Goal: Task Accomplishment & Management: Use online tool/utility

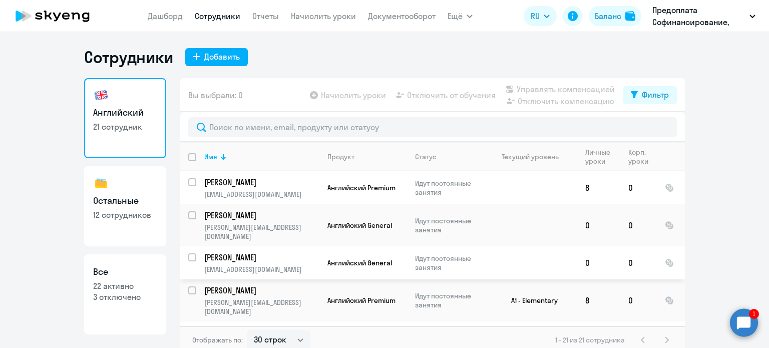
select select "30"
click at [262, 20] on link "Отчеты" at bounding box center [265, 16] width 27 height 10
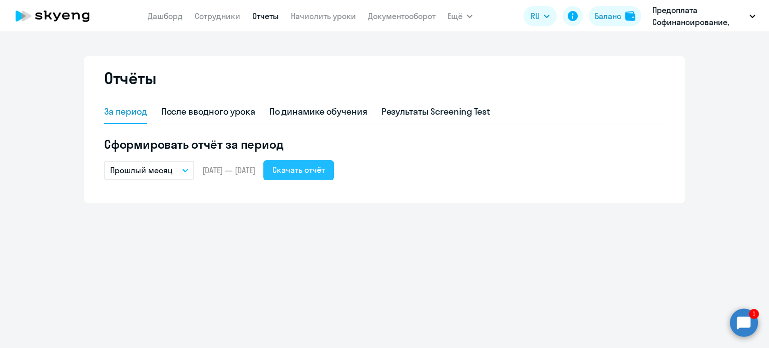
click at [325, 170] on div "Скачать отчёт" at bounding box center [298, 170] width 53 height 12
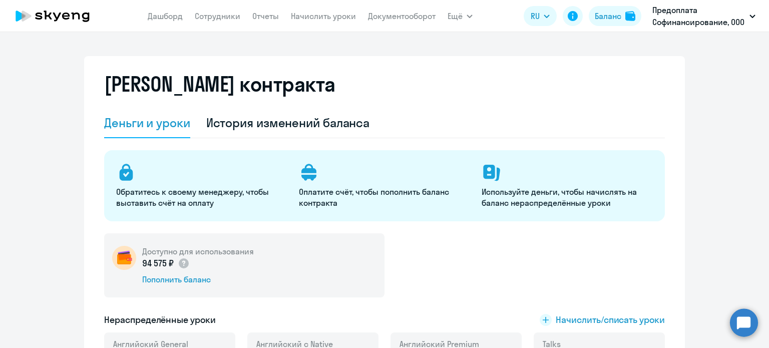
select select "english_adult_not_native_speaker"
click at [261, 17] on link "Отчеты" at bounding box center [265, 16] width 27 height 10
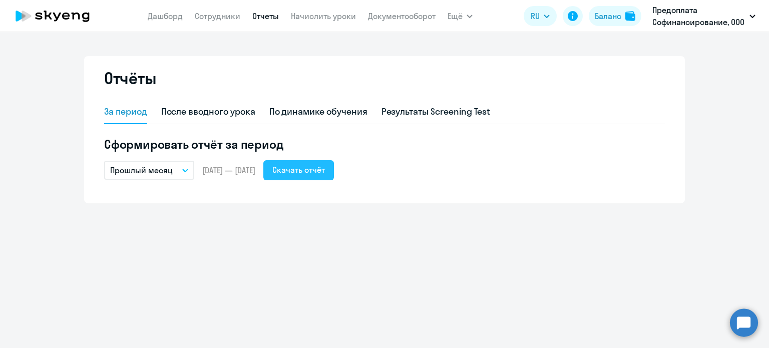
click at [313, 170] on div "Скачать отчёт" at bounding box center [298, 170] width 53 height 12
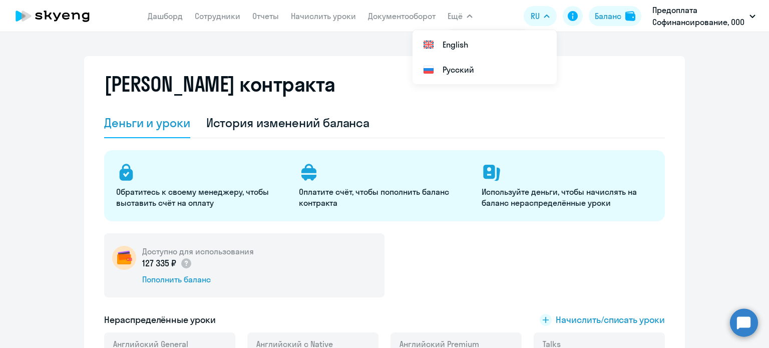
select select "english_adult_not_native_speaker"
click at [269, 17] on link "Отчеты" at bounding box center [265, 16] width 27 height 10
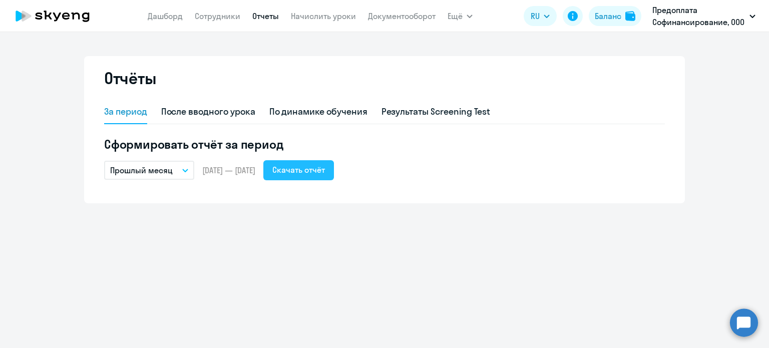
click at [303, 170] on div "Скачать отчёт" at bounding box center [298, 170] width 53 height 12
